Goal: Information Seeking & Learning: Find specific fact

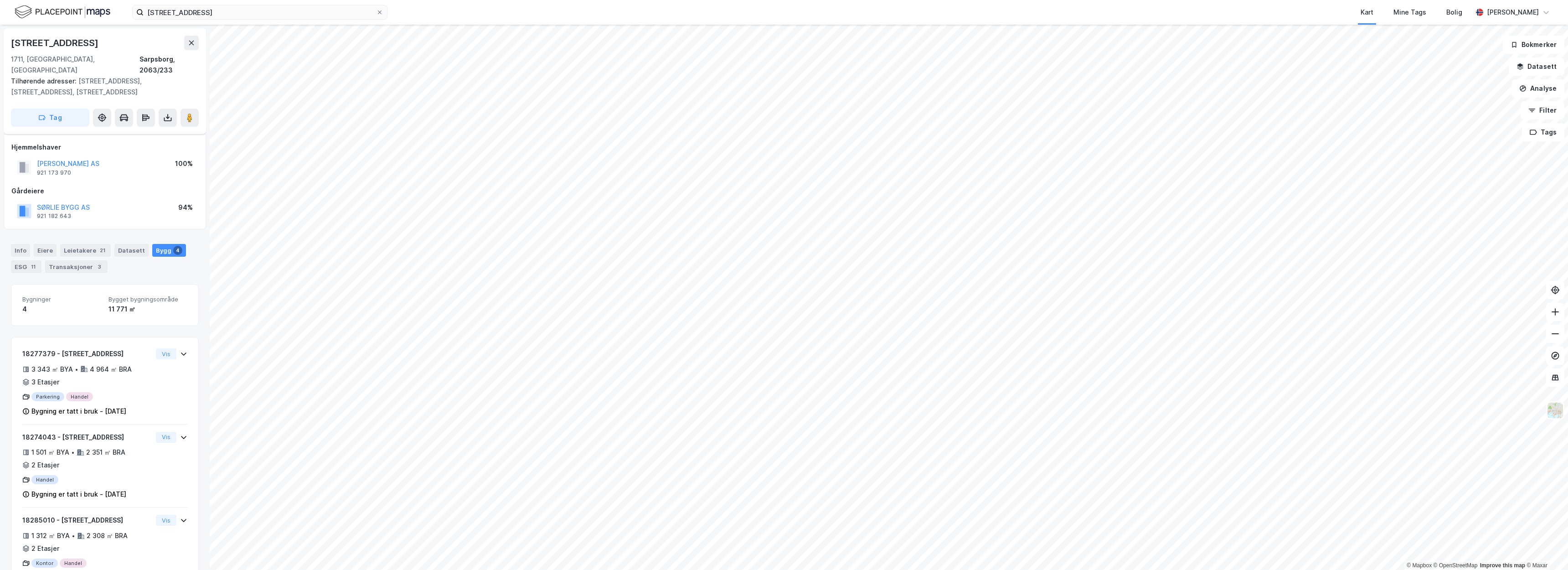
scroll to position [97, 0]
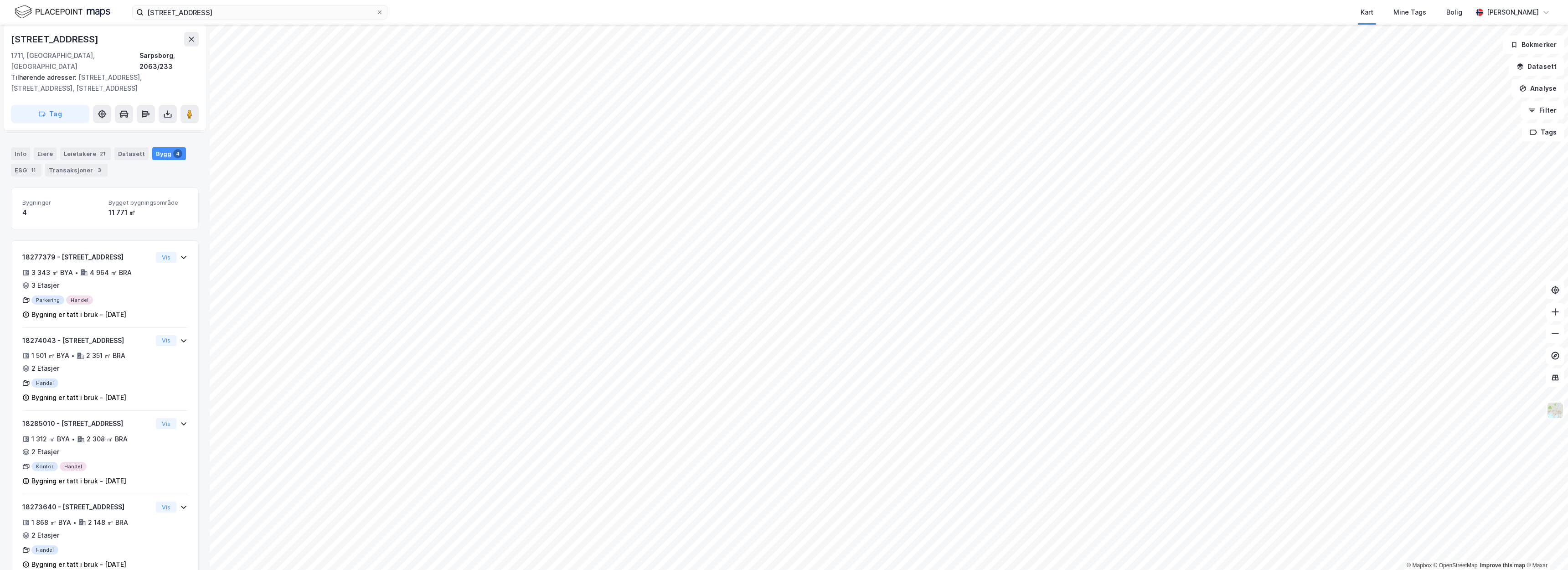
click at [489, 0] on div "Kart Mine Tags Bolig" at bounding box center [951, 12] width 1041 height 24
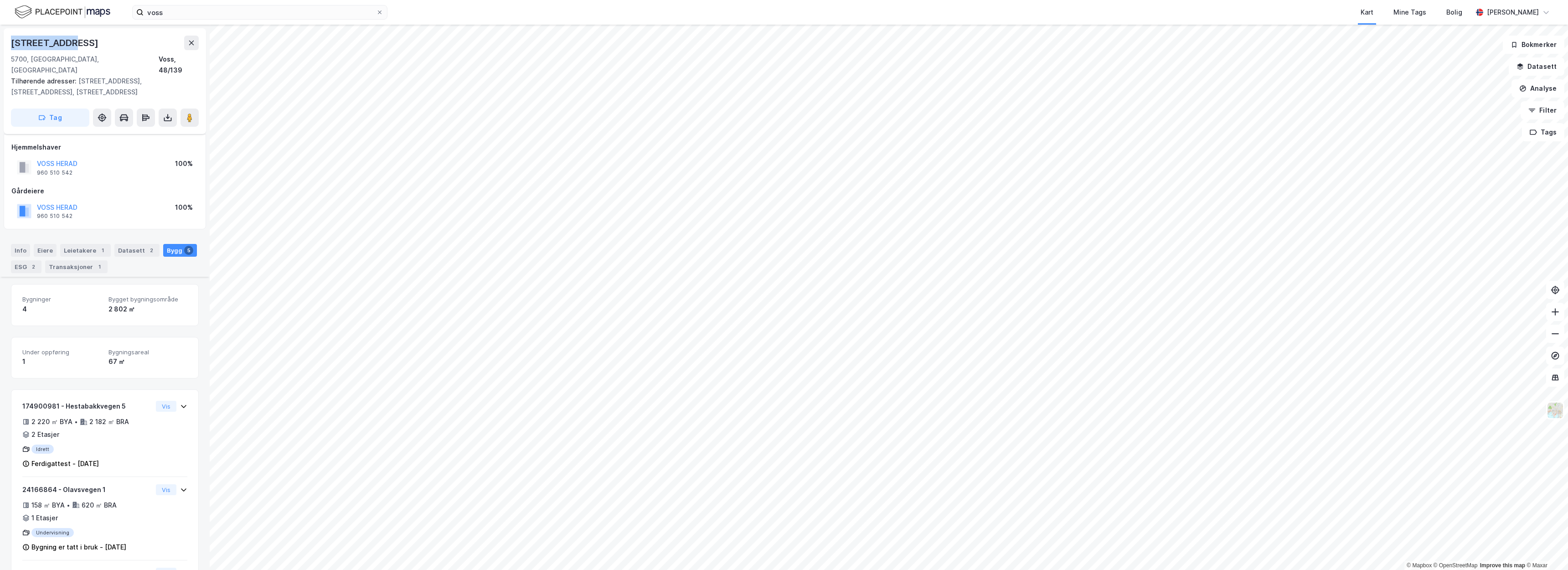
scroll to position [216, 0]
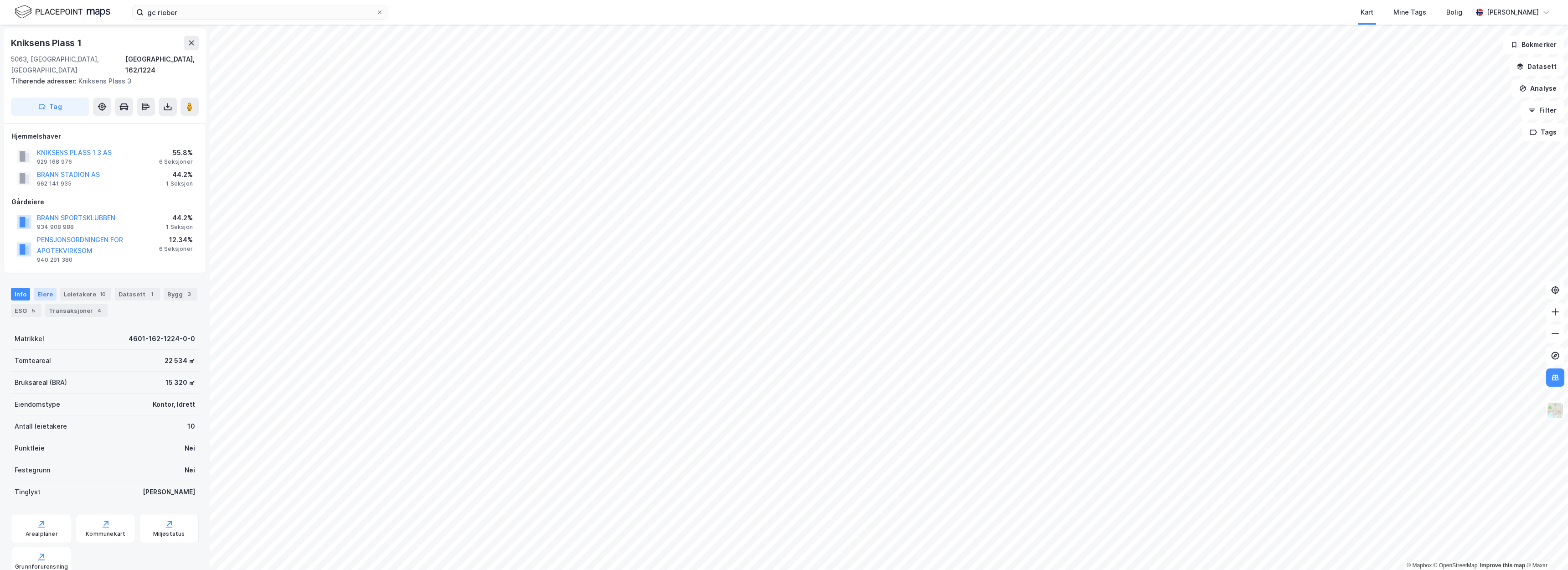
click at [33, 288] on div "Eiere" at bounding box center [44, 294] width 23 height 13
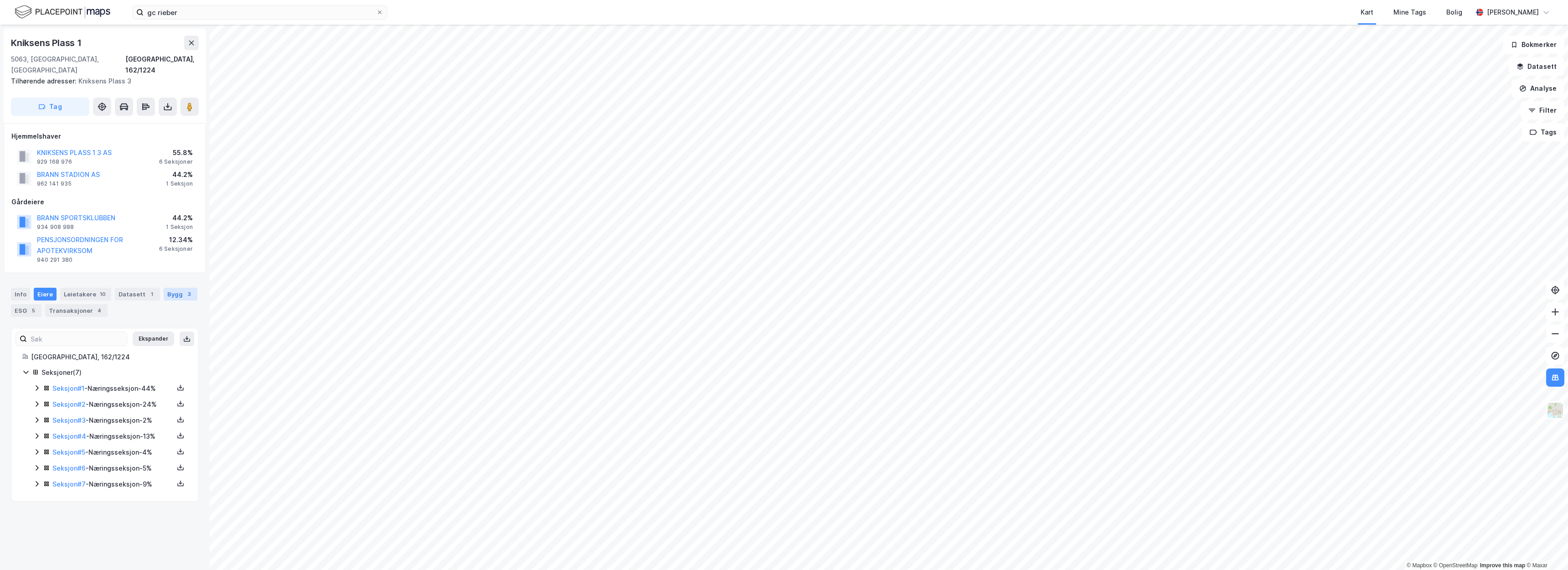
click at [167, 288] on div "Bygg 3" at bounding box center [180, 294] width 33 height 13
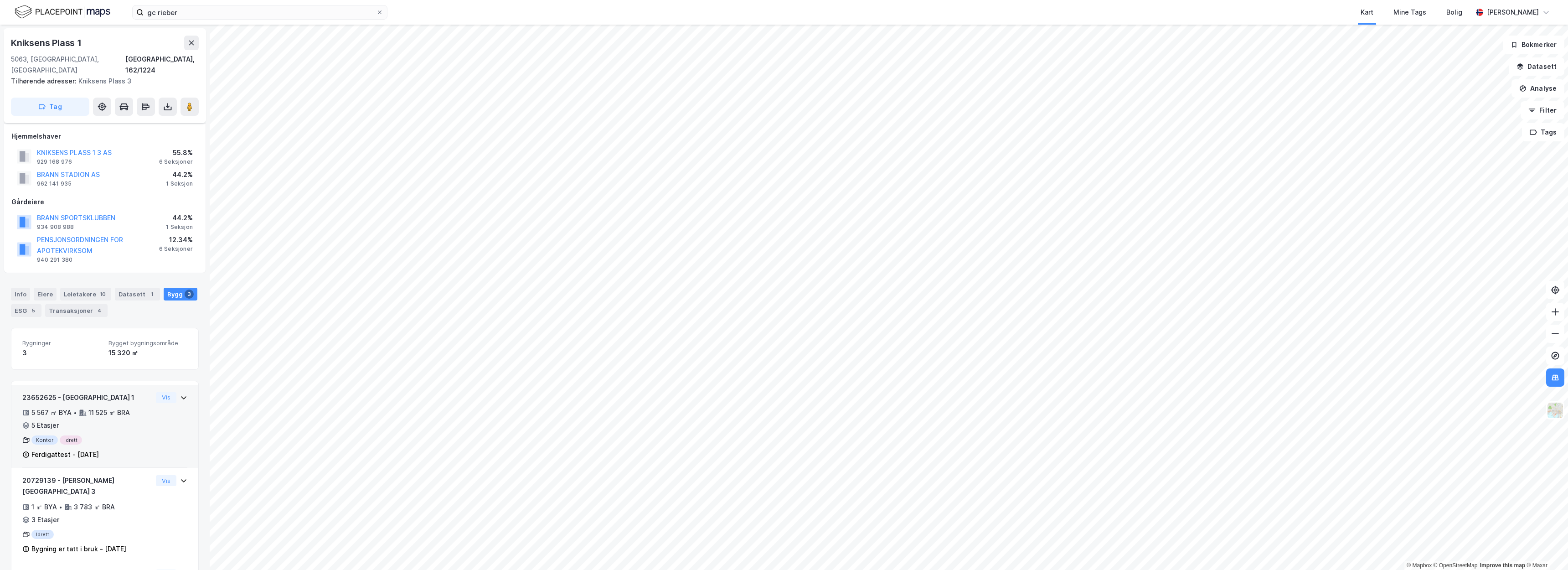
scroll to position [57, 0]
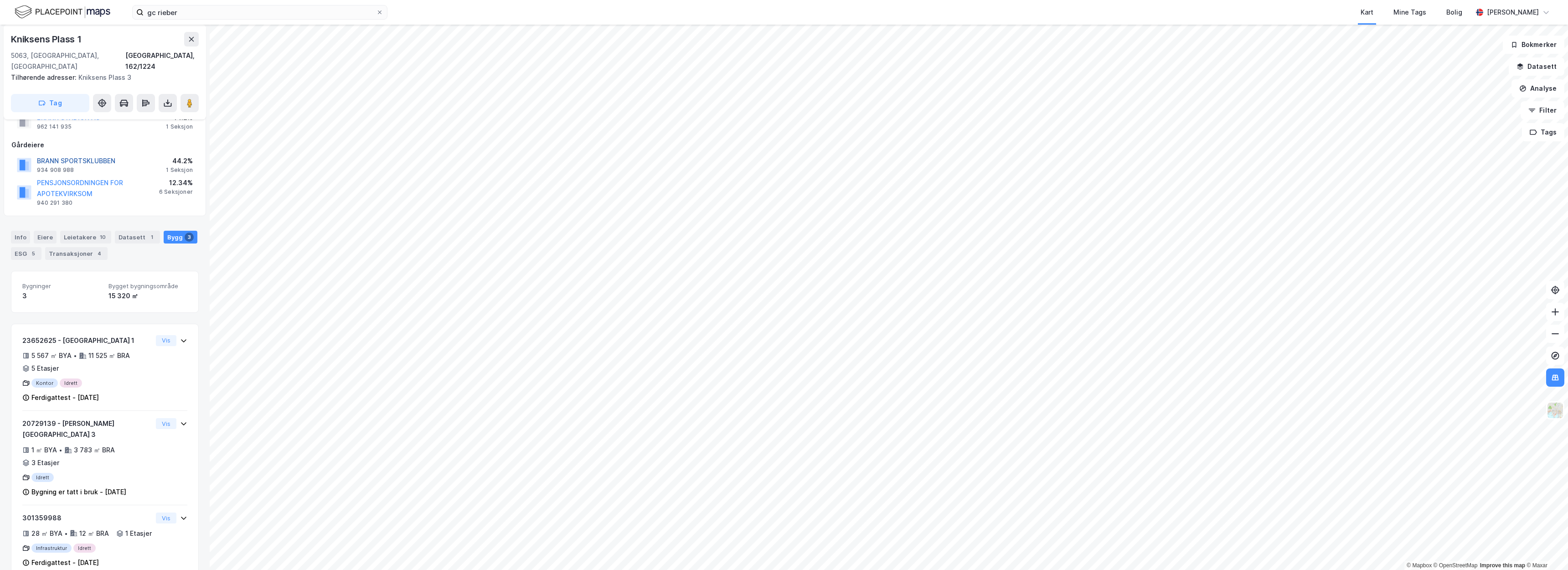
click at [0, 0] on button "BRANN SPORTSKLUBBEN" at bounding box center [0, 0] width 0 height 0
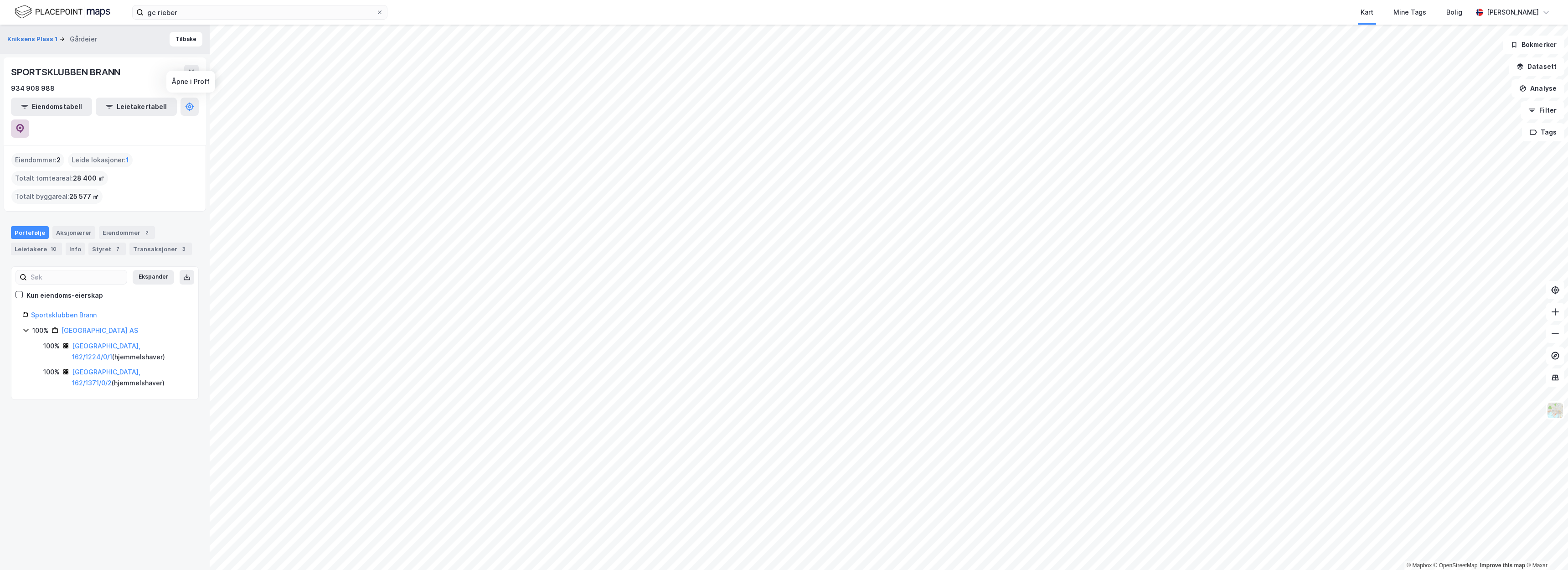
click at [24, 124] on icon at bounding box center [19, 128] width 9 height 9
